Goal: Communication & Community: Answer question/provide support

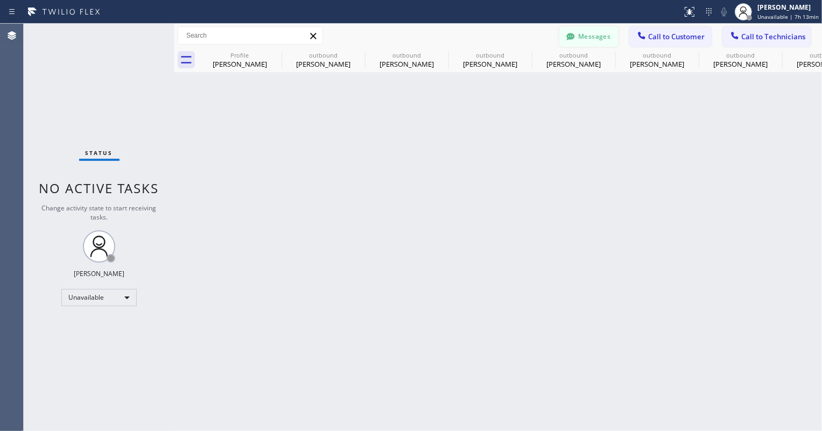
click at [597, 35] on button "Messages" at bounding box center [588, 36] width 59 height 20
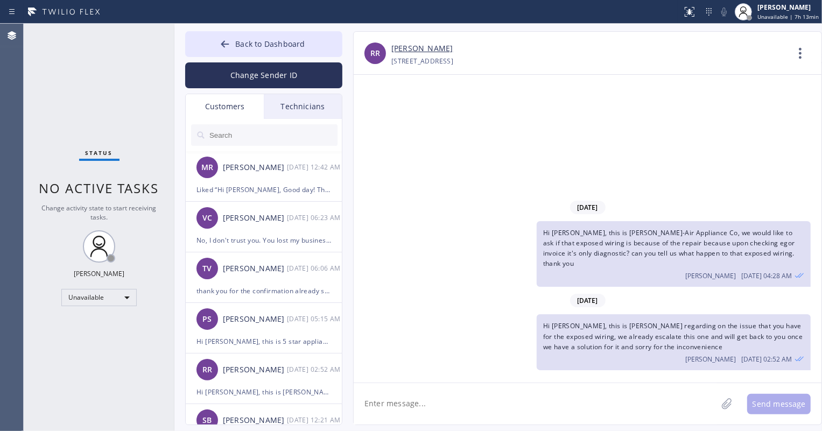
click at [279, 140] on input "text" at bounding box center [272, 135] width 129 height 22
click at [265, 131] on input "text" at bounding box center [272, 135] width 129 height 22
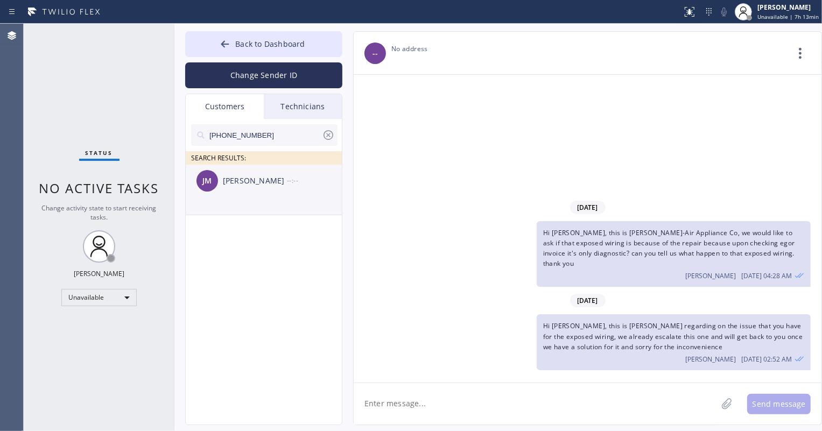
click at [241, 190] on div "[PERSON_NAME] [PERSON_NAME] --:--" at bounding box center [264, 181] width 157 height 32
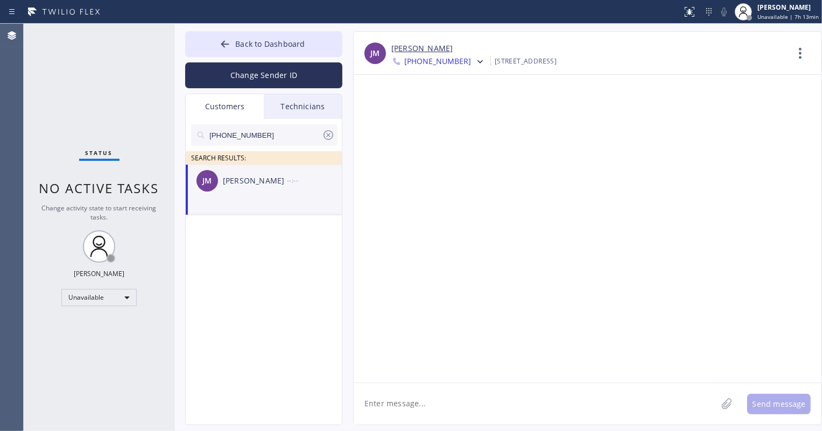
click at [431, 63] on span "[PHONE_NUMBER]" at bounding box center [437, 62] width 67 height 13
click at [432, 132] on div "[PHONE_NUMBER]" at bounding box center [453, 135] width 124 height 25
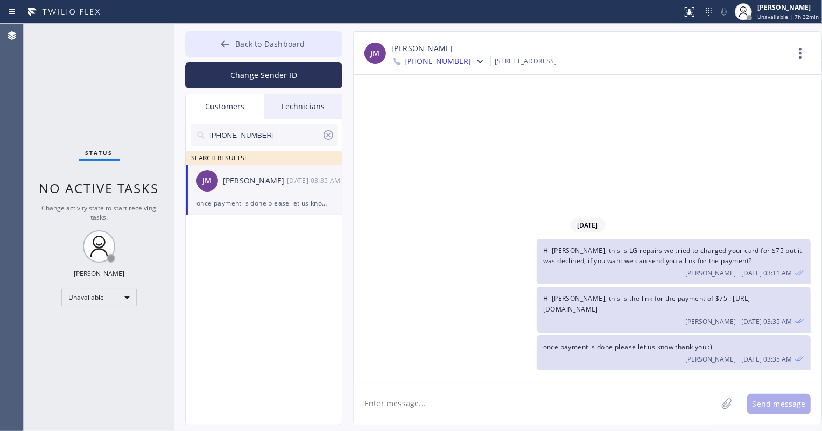
click at [256, 36] on button "Back to Dashboard" at bounding box center [263, 44] width 157 height 26
click at [301, 110] on div "Technicians" at bounding box center [303, 106] width 78 height 25
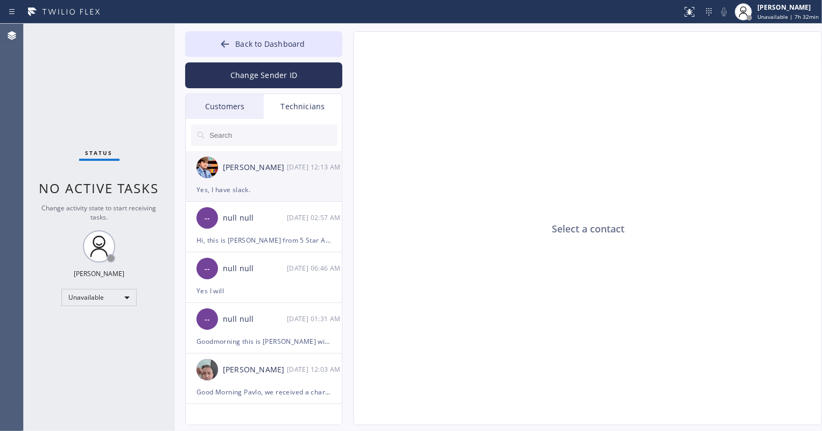
click at [262, 172] on div "[PERSON_NAME]" at bounding box center [255, 167] width 64 height 12
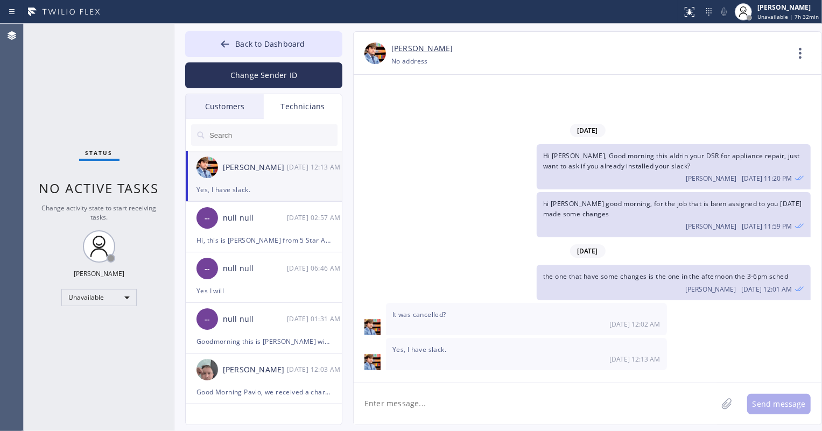
click at [423, 48] on link "[PERSON_NAME]" at bounding box center [421, 49] width 61 height 12
click at [802, 46] on icon at bounding box center [800, 53] width 26 height 26
click at [719, 110] on li "Call to Technician" at bounding box center [735, 110] width 156 height 28
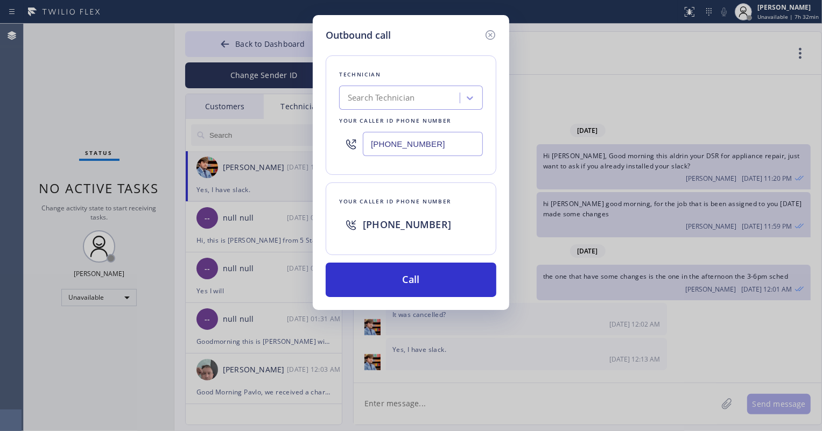
click at [411, 170] on div "Technician Search Technician Your caller id phone number [PHONE_NUMBER]" at bounding box center [411, 114] width 171 height 119
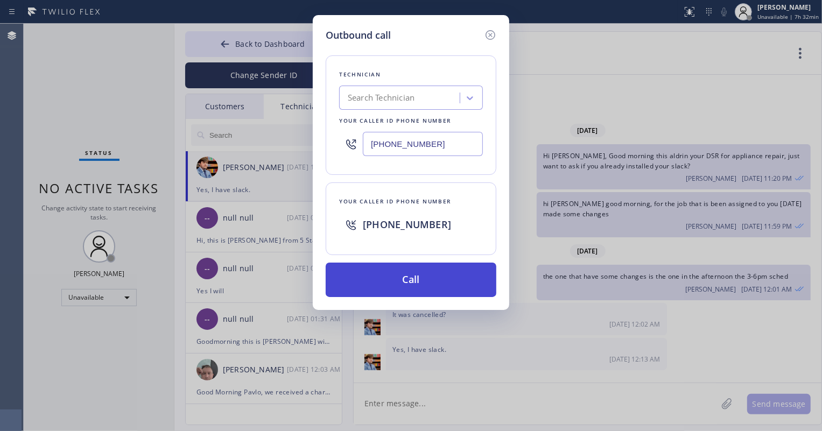
click at [416, 271] on button "Call" at bounding box center [411, 280] width 171 height 34
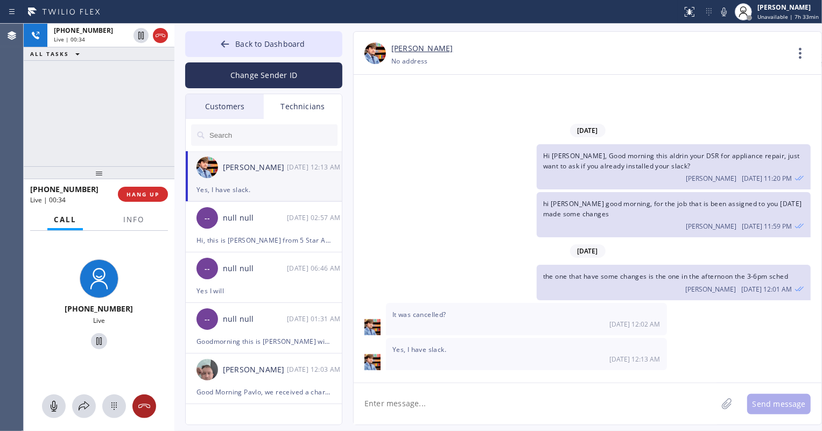
click at [144, 402] on icon at bounding box center [144, 406] width 13 height 13
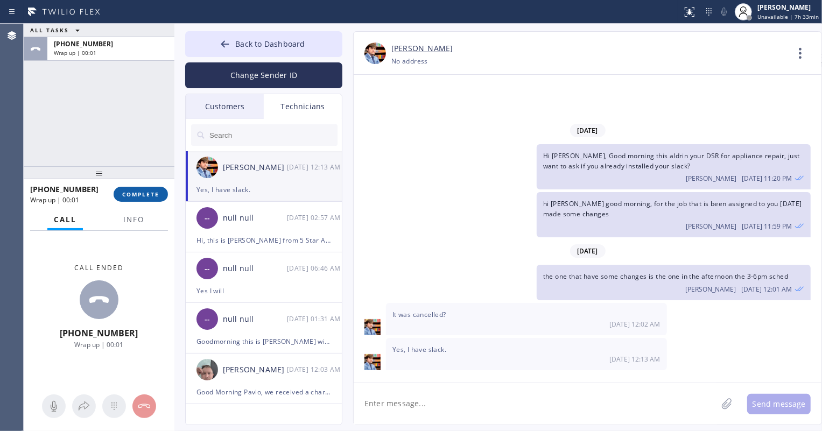
click at [134, 193] on span "COMPLETE" at bounding box center [140, 195] width 37 height 8
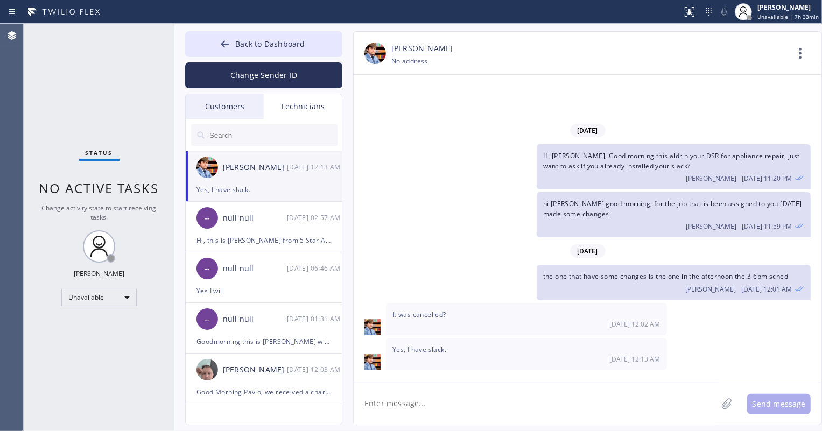
click at [432, 393] on textarea at bounding box center [535, 403] width 363 height 41
click at [569, 411] on textarea at bounding box center [535, 403] width 363 height 41
paste textarea "NBCBZP"
type textarea "hi [PERSON_NAME], customer is asking for your ETA NBCBZP please call cx or text…"
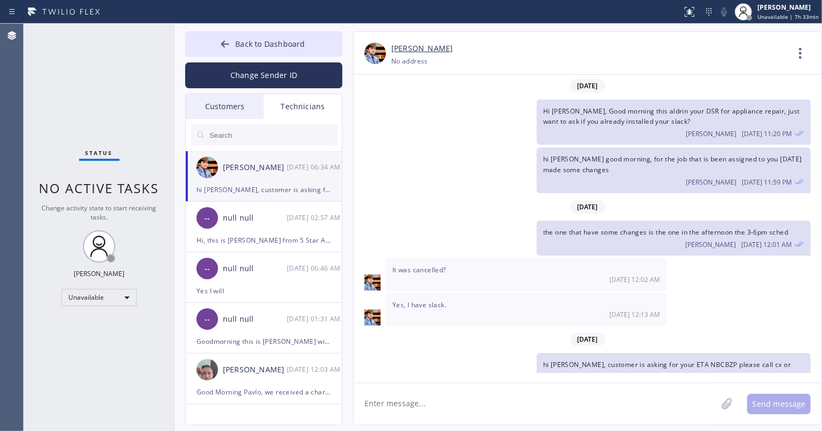
scroll to position [25, 0]
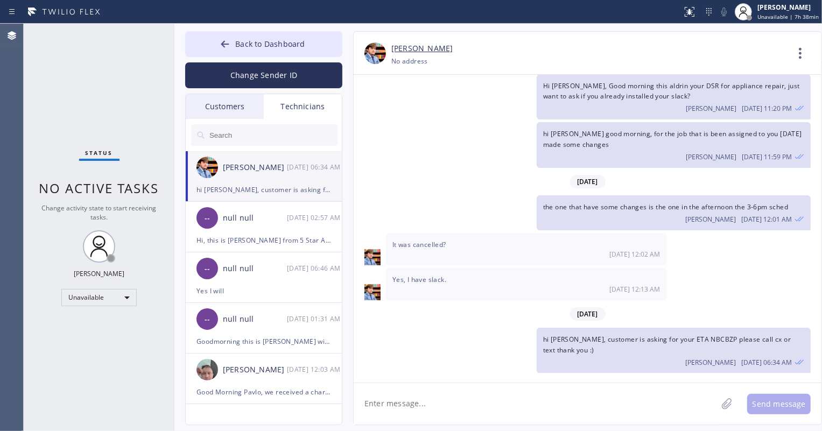
click at [235, 106] on div "Customers" at bounding box center [225, 106] width 78 height 25
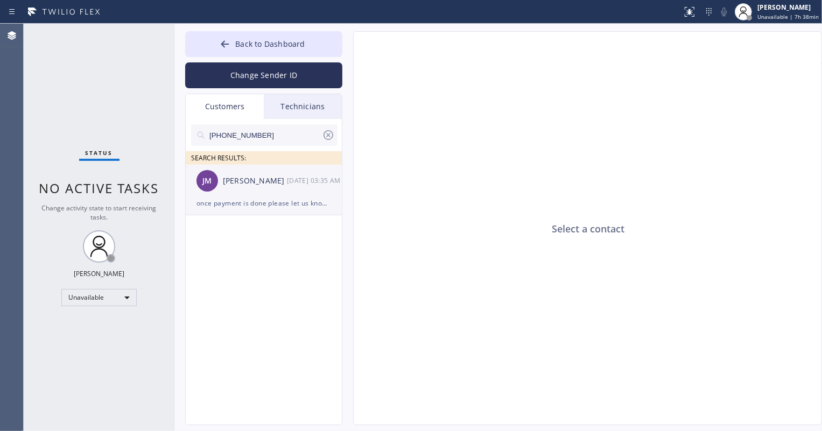
click at [269, 198] on div "once payment is done please let us know thank you :)" at bounding box center [263, 203] width 135 height 12
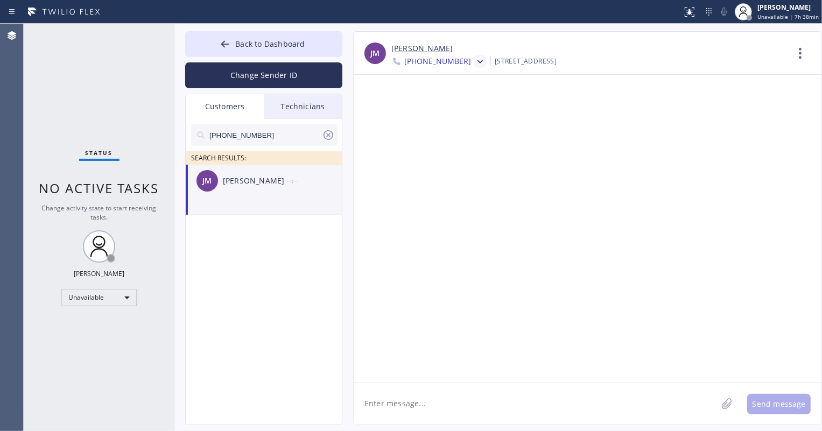
click at [475, 59] on icon at bounding box center [480, 62] width 11 height 11
click at [457, 136] on div "[PHONE_NUMBER]" at bounding box center [453, 135] width 124 height 25
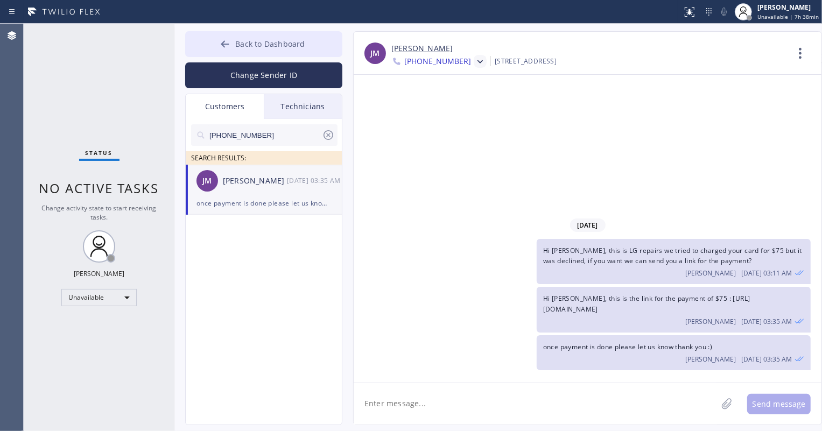
click at [218, 48] on button "Back to Dashboard" at bounding box center [263, 44] width 157 height 26
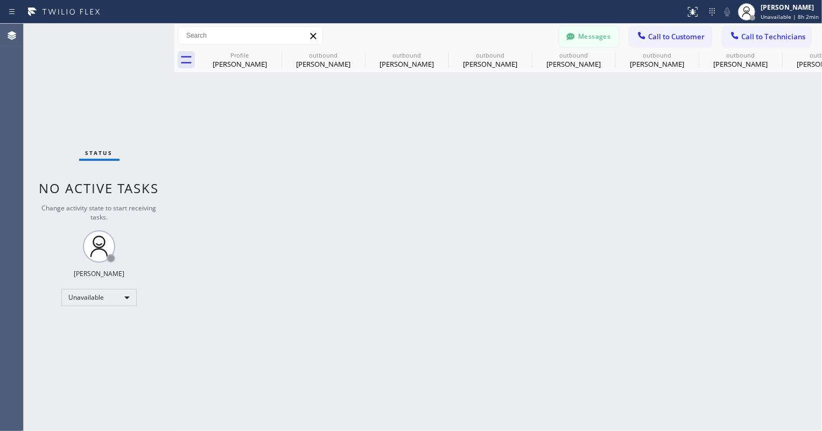
click at [584, 41] on button "Messages" at bounding box center [588, 36] width 59 height 20
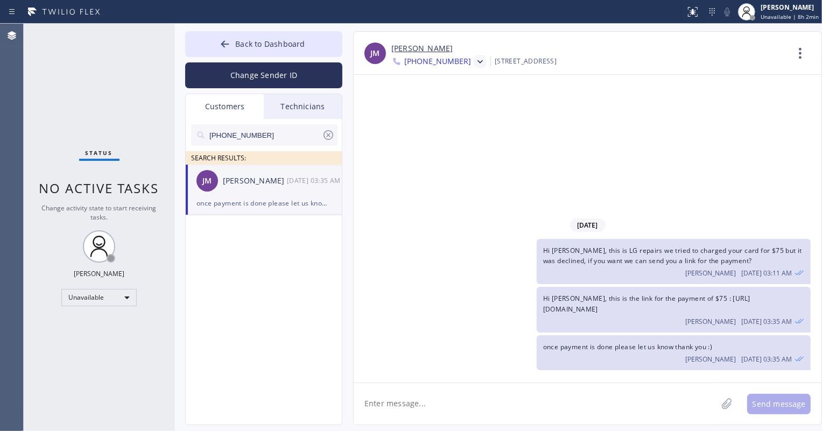
click at [302, 113] on div "Technicians" at bounding box center [303, 106] width 78 height 25
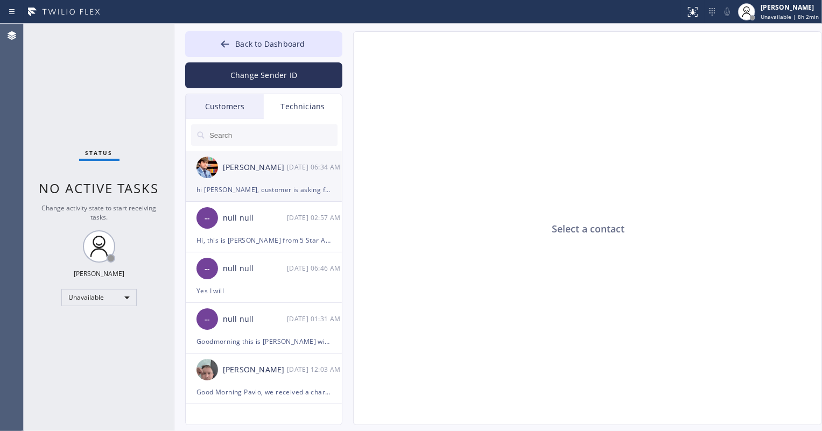
click at [252, 194] on div "hi [PERSON_NAME], customer is asking for your ETA NBCBZP please call cx or text…" at bounding box center [263, 190] width 135 height 12
